Goal: Task Accomplishment & Management: Use online tool/utility

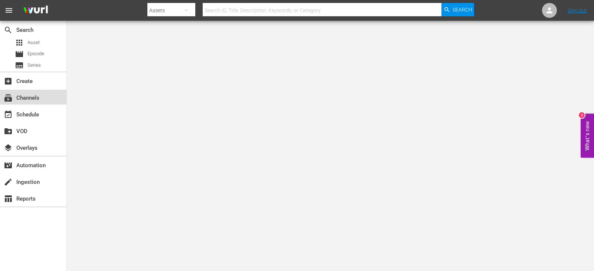
click at [31, 98] on div "subscriptions Channels" at bounding box center [21, 97] width 42 height 7
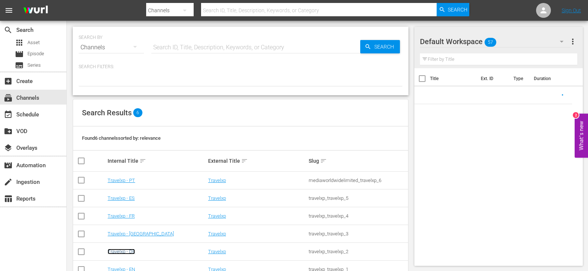
click at [120, 251] on link "Travelxp - DE" at bounding box center [121, 252] width 27 height 6
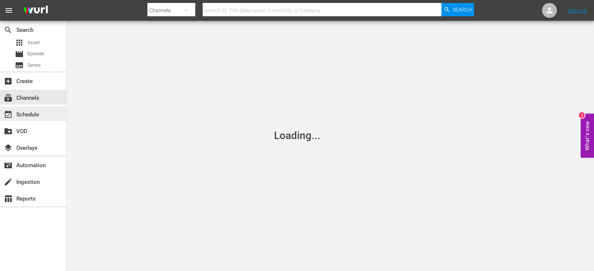
click at [32, 115] on div "event_available Schedule" at bounding box center [21, 113] width 42 height 7
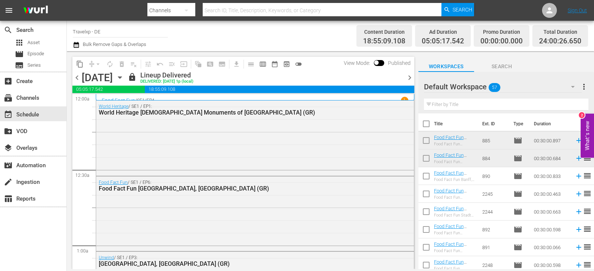
click at [409, 76] on span "chevron_right" at bounding box center [409, 77] width 9 height 9
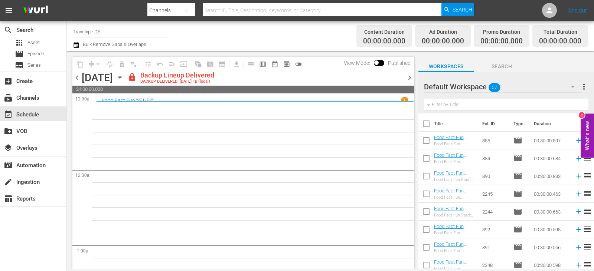
click at [409, 76] on span "chevron_right" at bounding box center [409, 77] width 9 height 9
